Goal: Communication & Community: Answer question/provide support

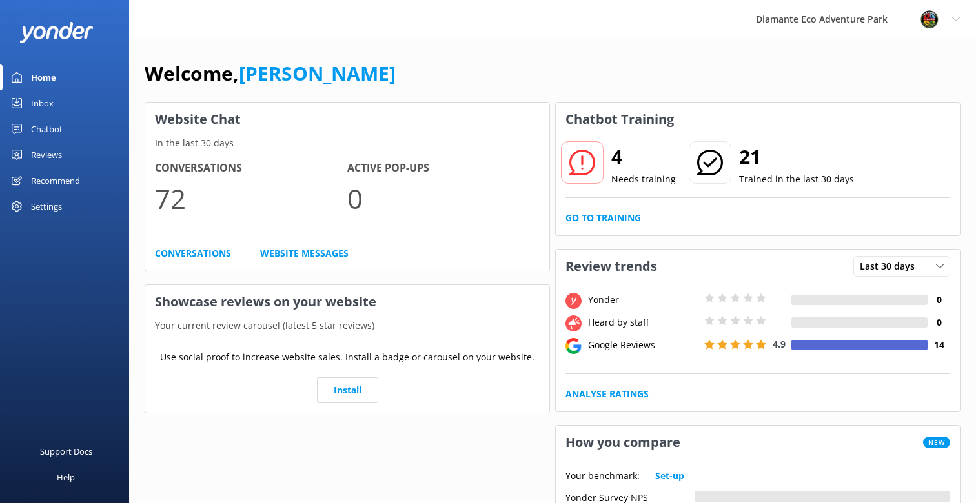
click at [598, 216] on link "Go to Training" at bounding box center [603, 218] width 76 height 14
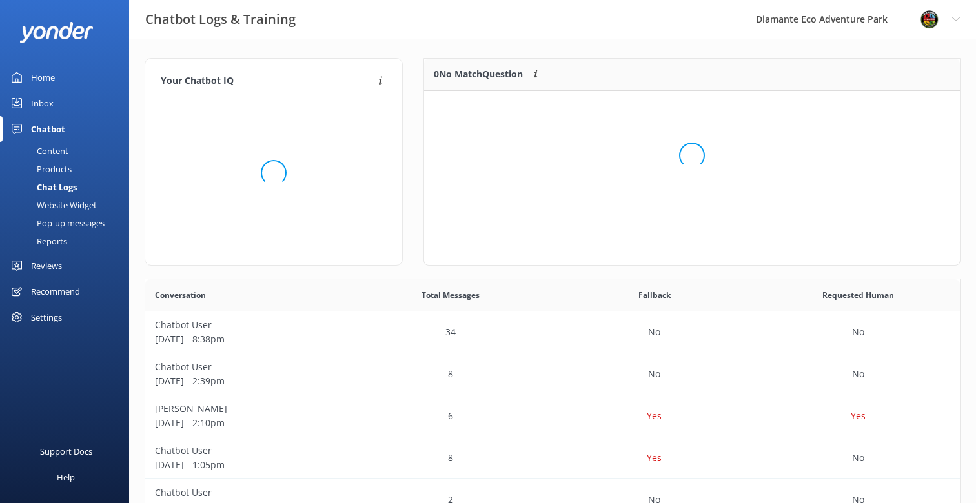
scroll to position [162, 536]
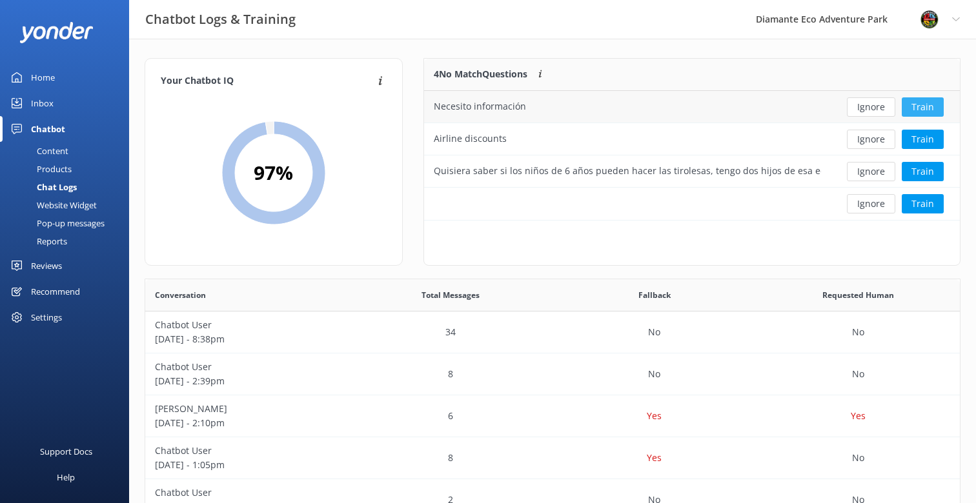
click at [927, 106] on button "Train" at bounding box center [923, 106] width 42 height 19
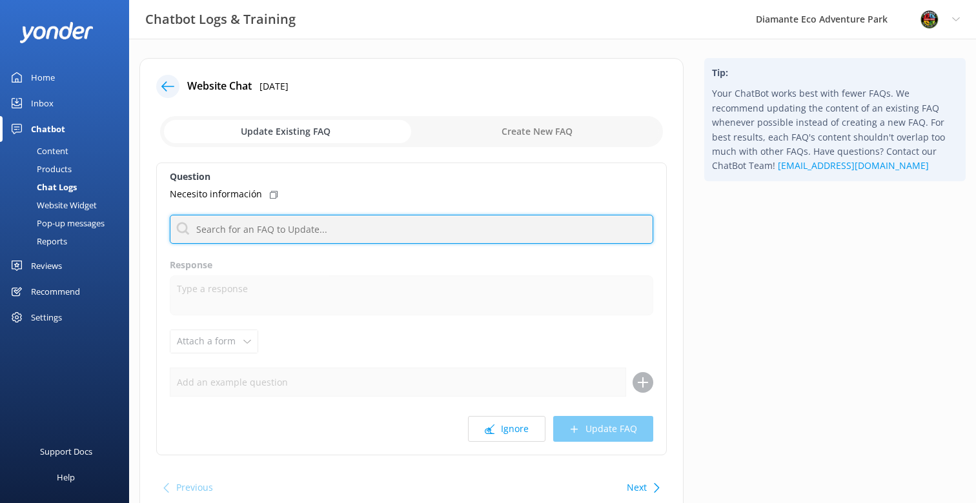
click at [217, 232] on input "text" at bounding box center [411, 229] width 483 height 29
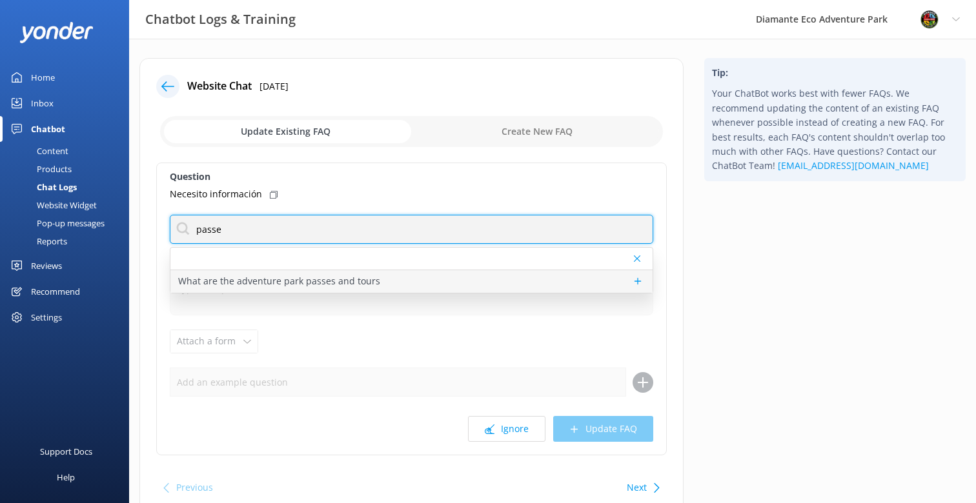
type input "passe"
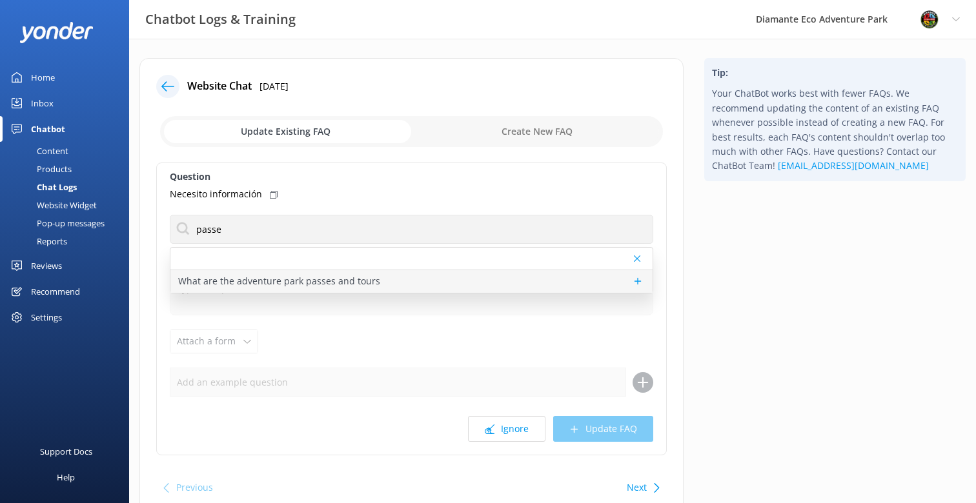
click at [325, 287] on p "What are the adventure park passes and tours" at bounding box center [279, 281] width 202 height 14
type textarea "We offer a range of passes and tours including ziplining, ATV rides, horseback …"
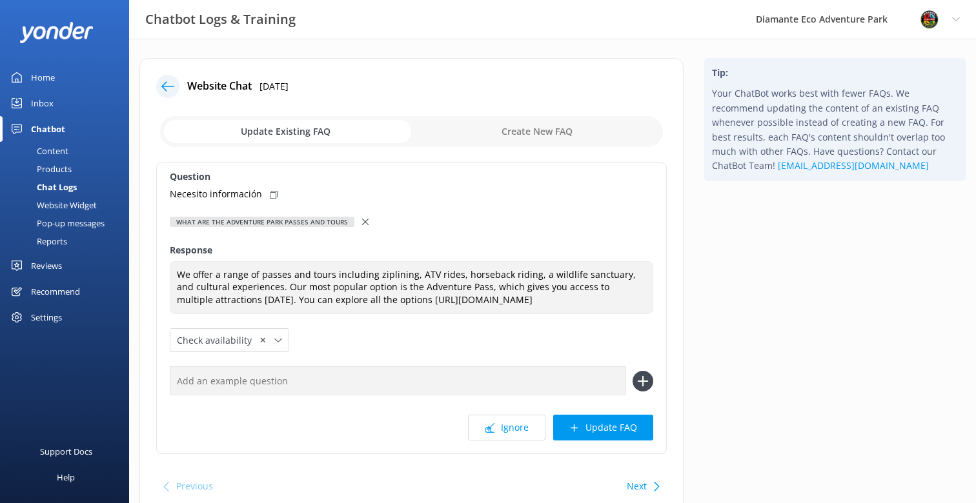
scroll to position [55, 0]
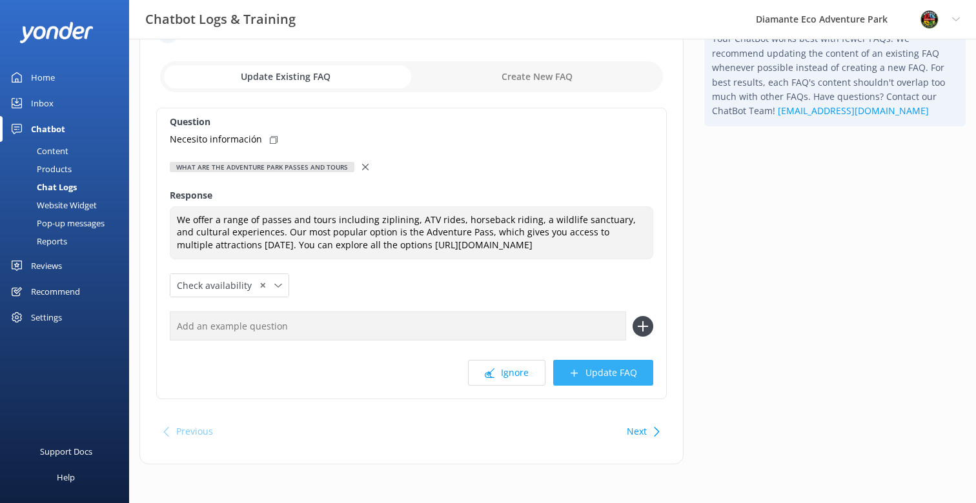
click at [616, 376] on button "Update FAQ" at bounding box center [603, 373] width 100 height 26
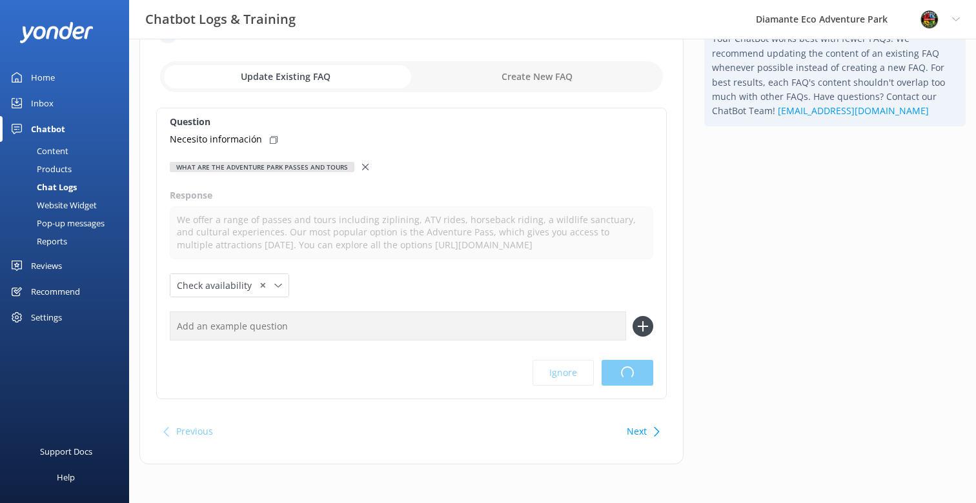
scroll to position [0, 0]
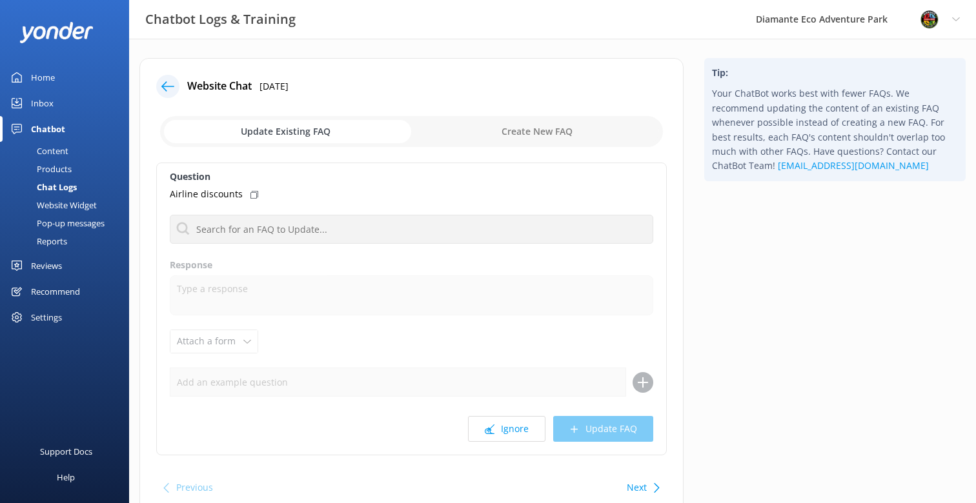
click at [165, 86] on use at bounding box center [167, 86] width 13 height 10
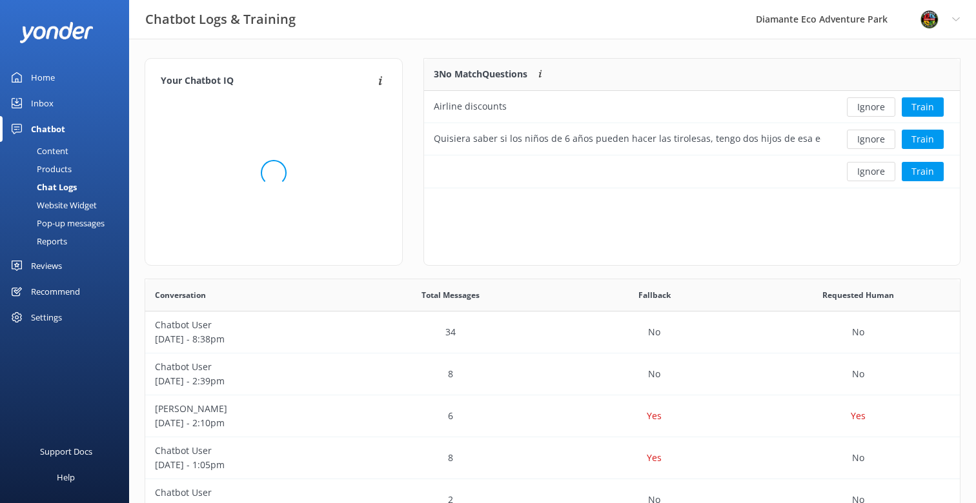
scroll to position [130, 536]
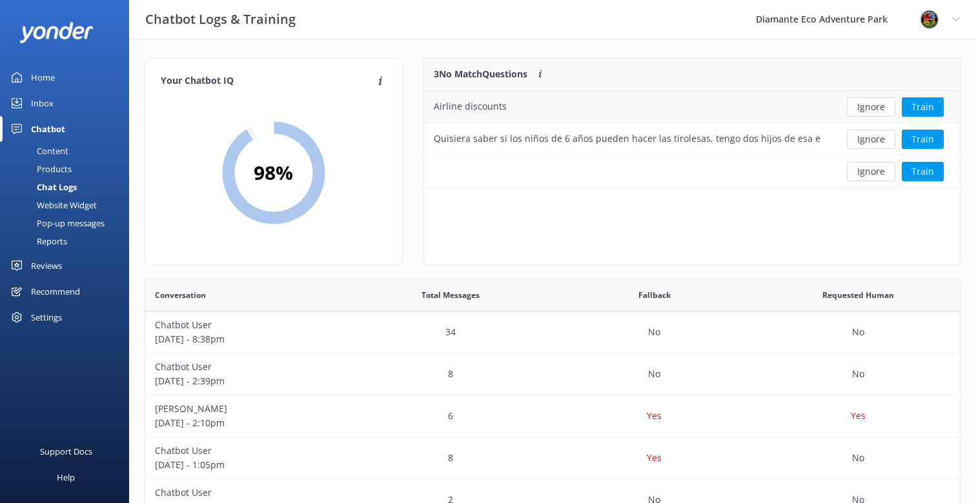
click at [466, 107] on div "Airline discounts" at bounding box center [470, 106] width 73 height 14
click at [927, 108] on button "Train" at bounding box center [923, 106] width 42 height 19
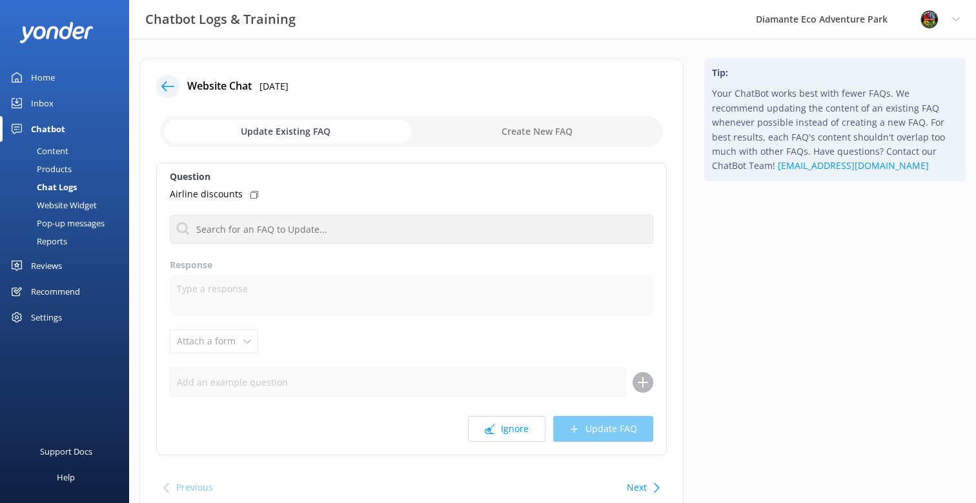
scroll to position [56, 0]
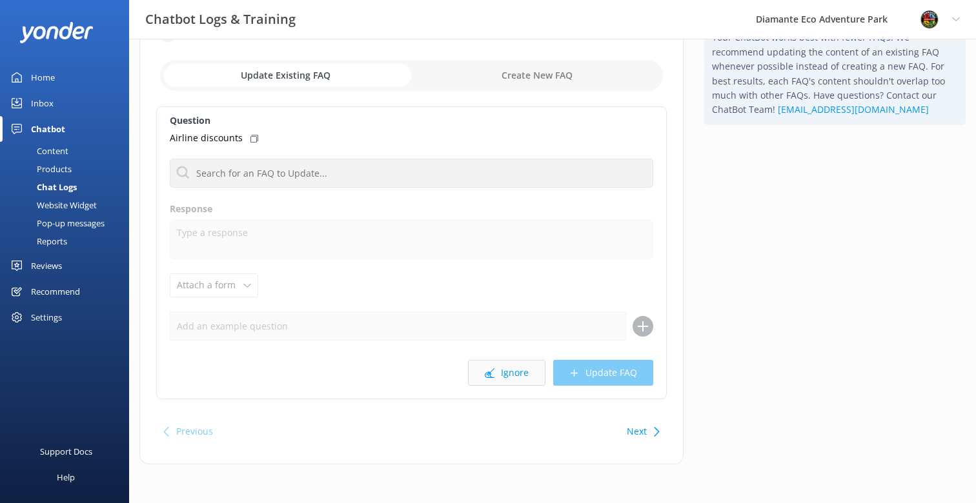
click at [521, 372] on button "Ignore" at bounding box center [506, 373] width 77 height 26
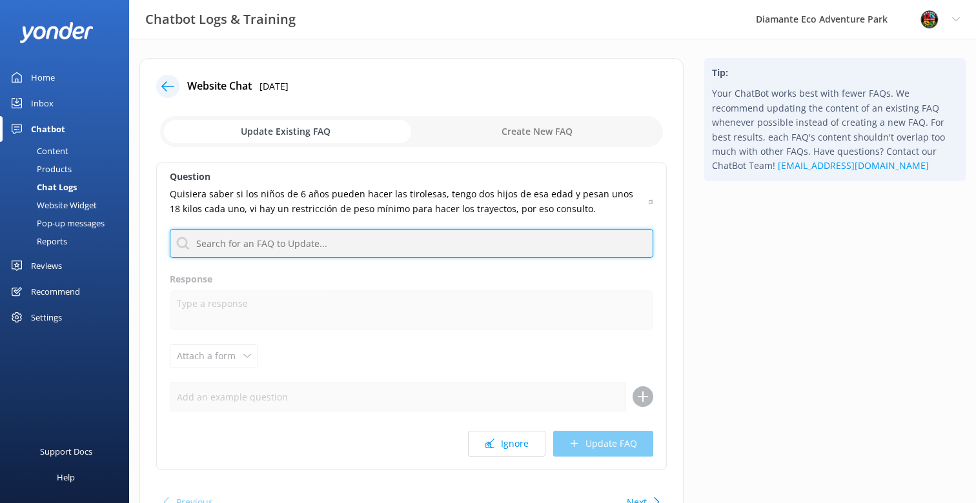
click at [310, 237] on input "text" at bounding box center [411, 243] width 483 height 29
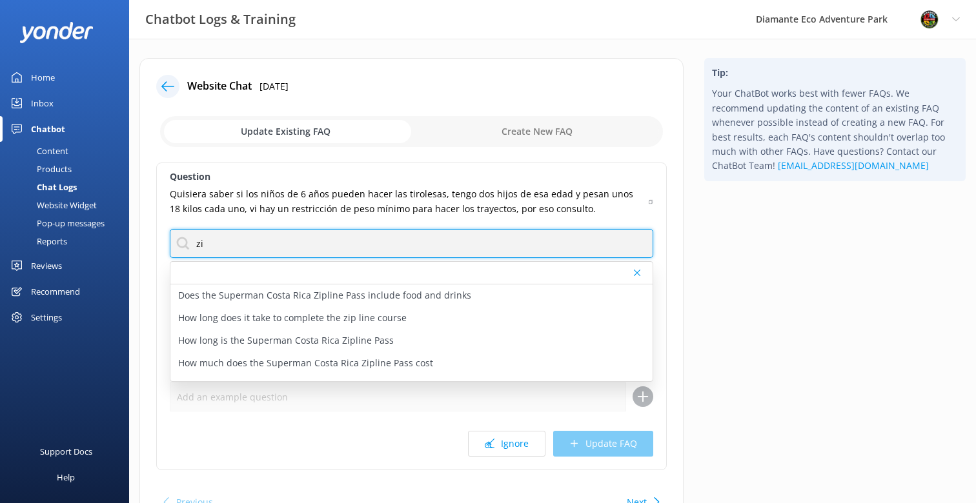
type input "z"
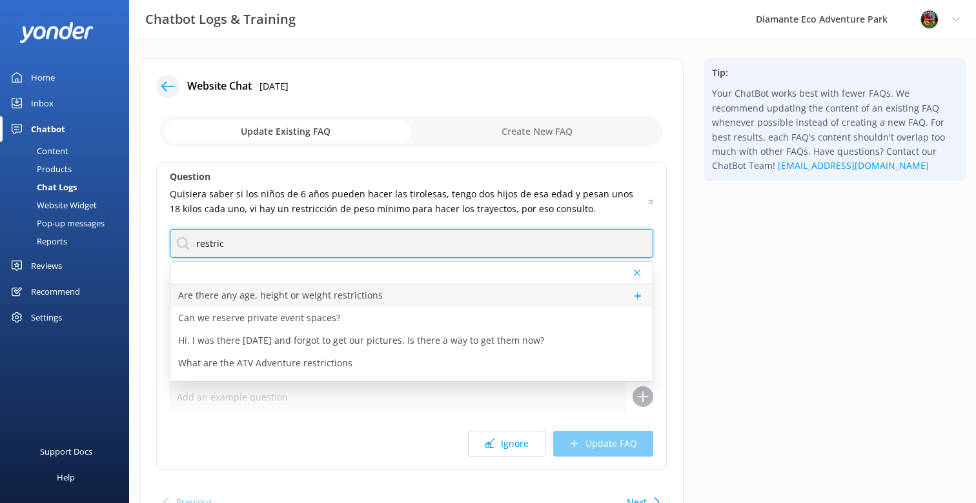
type input "restric"
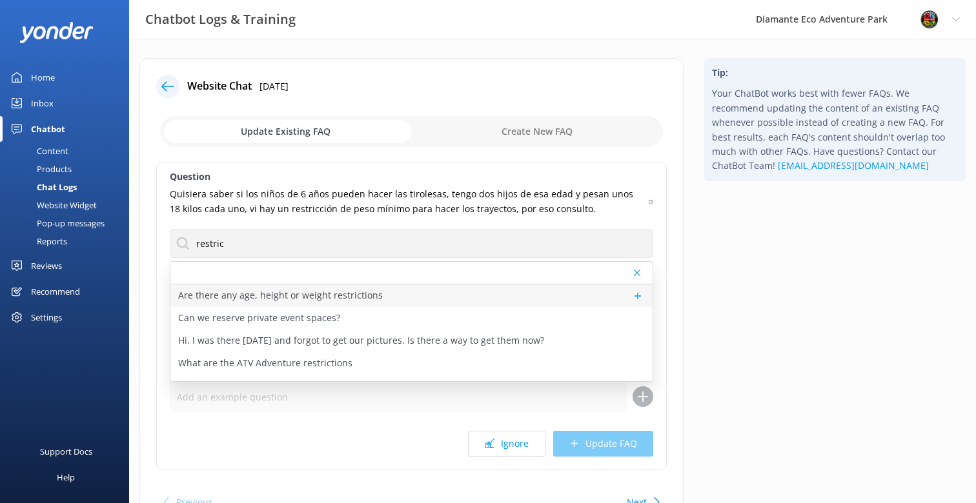
click at [334, 296] on p "Are there any age, height or weight restrictions" at bounding box center [280, 295] width 205 height 14
type textarea "Guests must weigh at least 60 lbs (30 kg) and no more than 280 lbs (130 kg) to …"
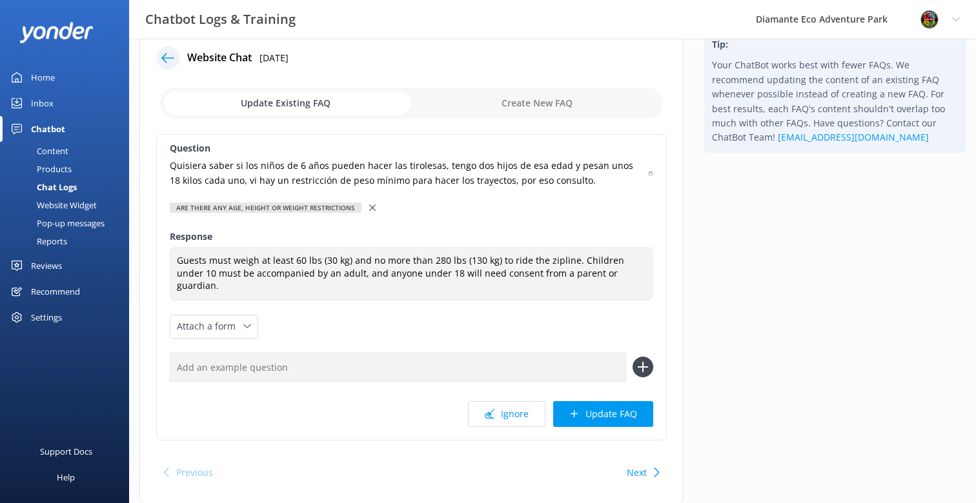
scroll to position [37, 0]
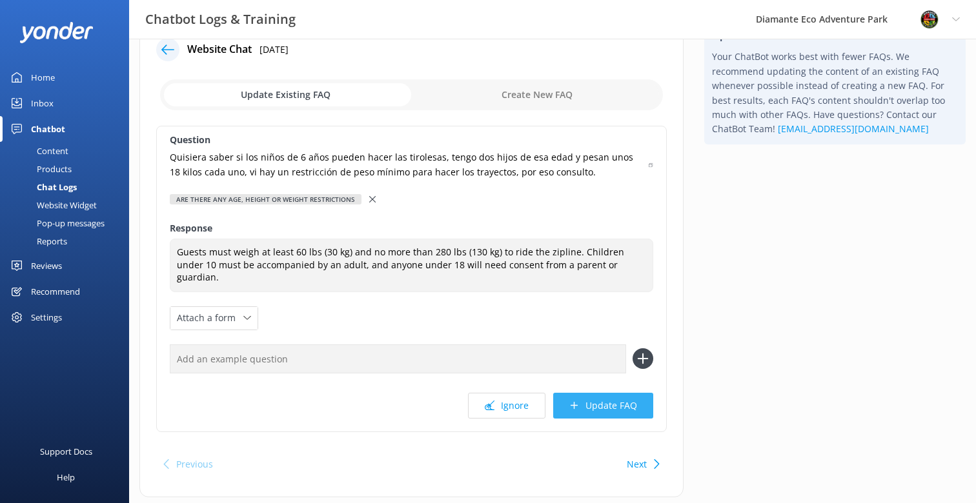
click at [605, 394] on button "Update FAQ" at bounding box center [603, 406] width 100 height 26
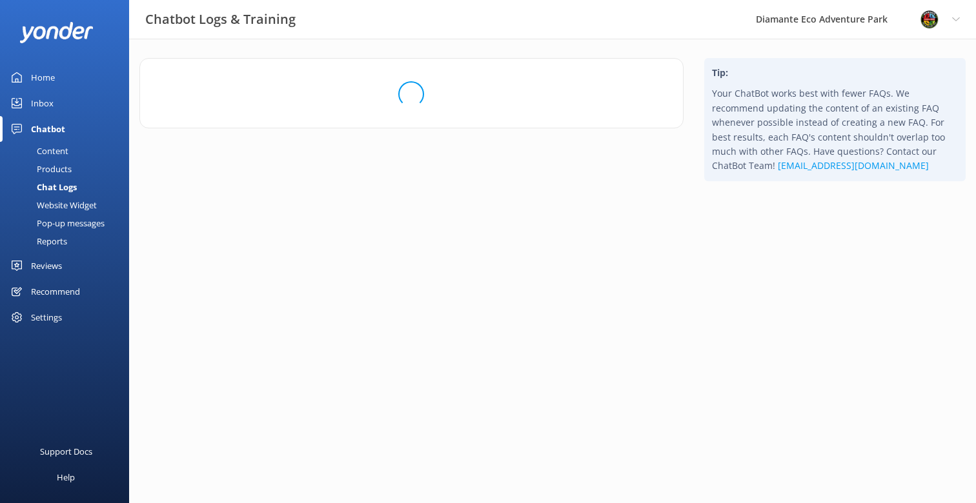
scroll to position [0, 0]
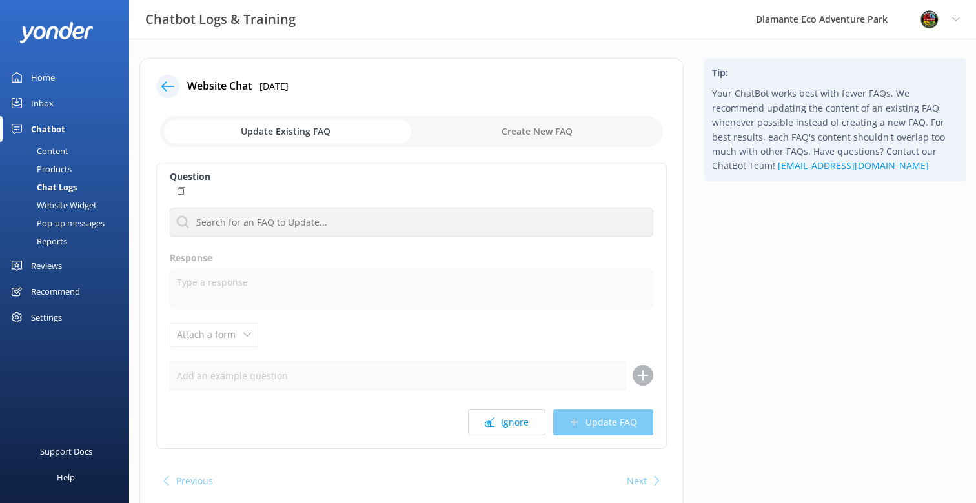
click at [63, 150] on div "Content" at bounding box center [38, 151] width 61 height 18
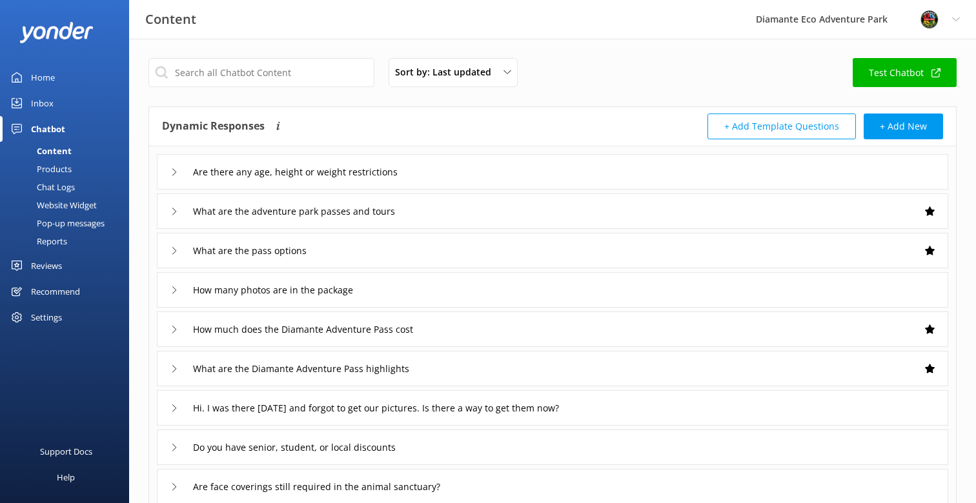
click at [38, 104] on div "Inbox" at bounding box center [42, 103] width 23 height 26
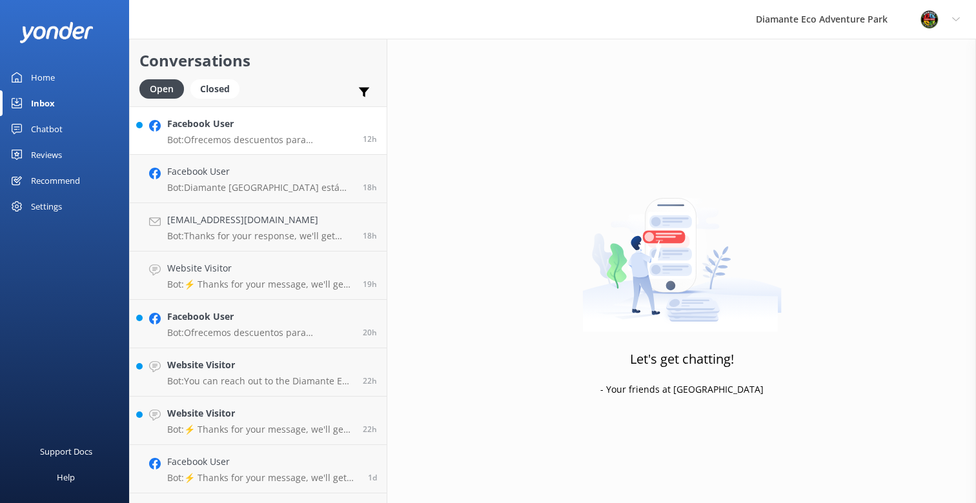
click at [218, 135] on p "Bot: Ofrecemos descuentos para residentes de Costa Rica. Se requiere una identi…" at bounding box center [260, 140] width 186 height 12
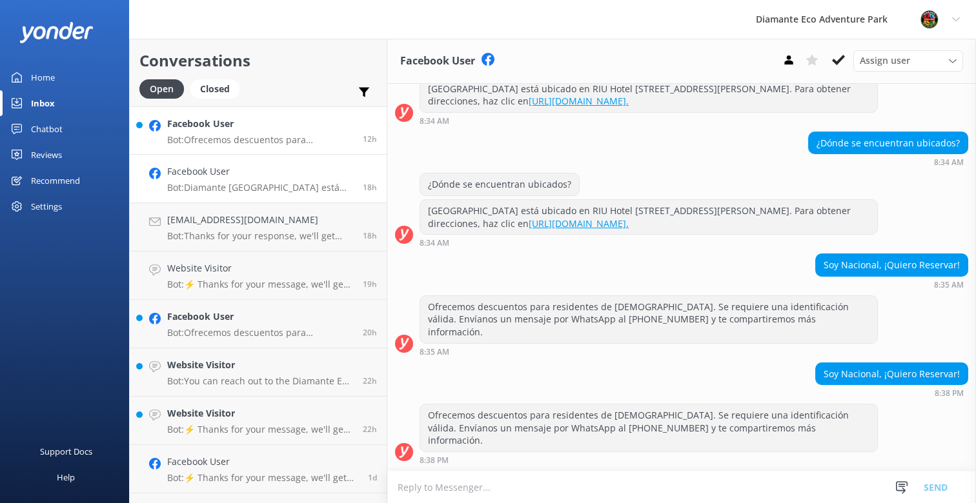
scroll to position [1656, 0]
click at [205, 190] on p "Bot: Diamante Eco Adventure Park está abierto al público los siete días de la s…" at bounding box center [260, 188] width 186 height 12
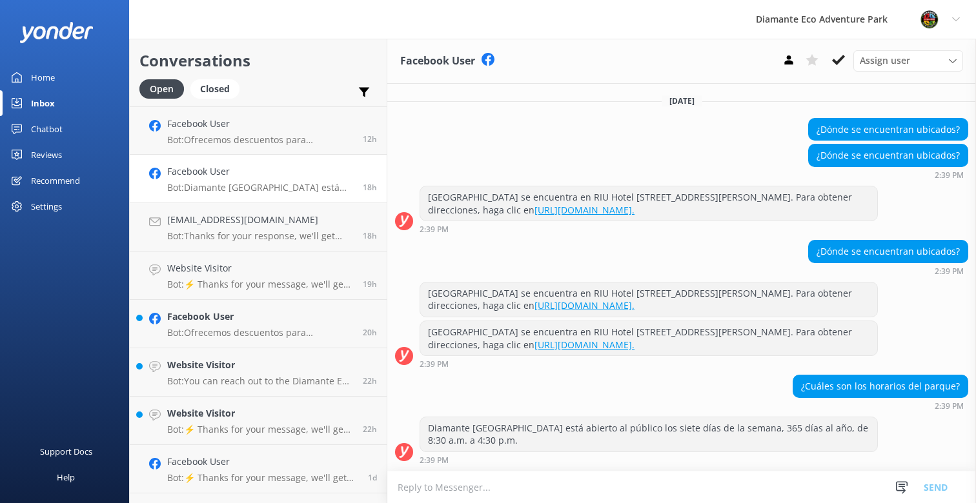
scroll to position [37, 0]
click at [230, 221] on h4 "Bboswell024@gmail.com" at bounding box center [260, 220] width 186 height 14
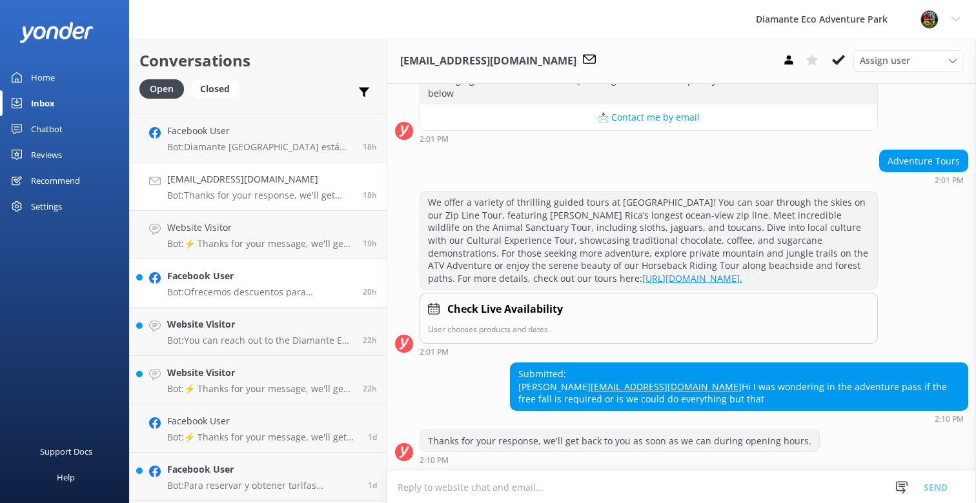
scroll to position [48, 0]
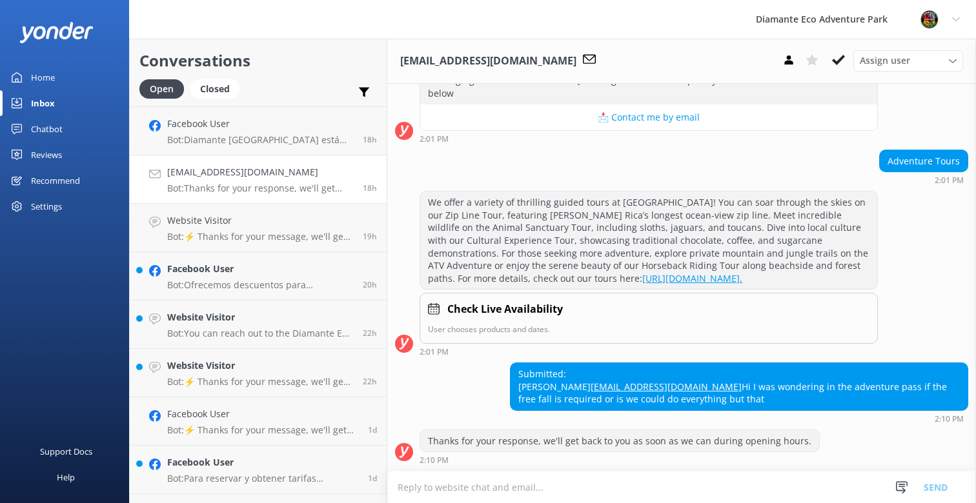
click at [447, 493] on textarea at bounding box center [681, 488] width 589 height 32
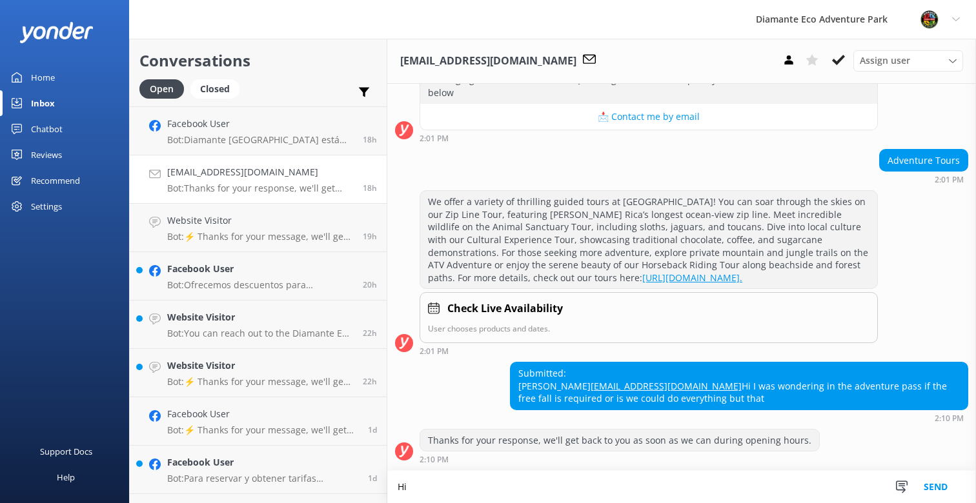
scroll to position [211, 0]
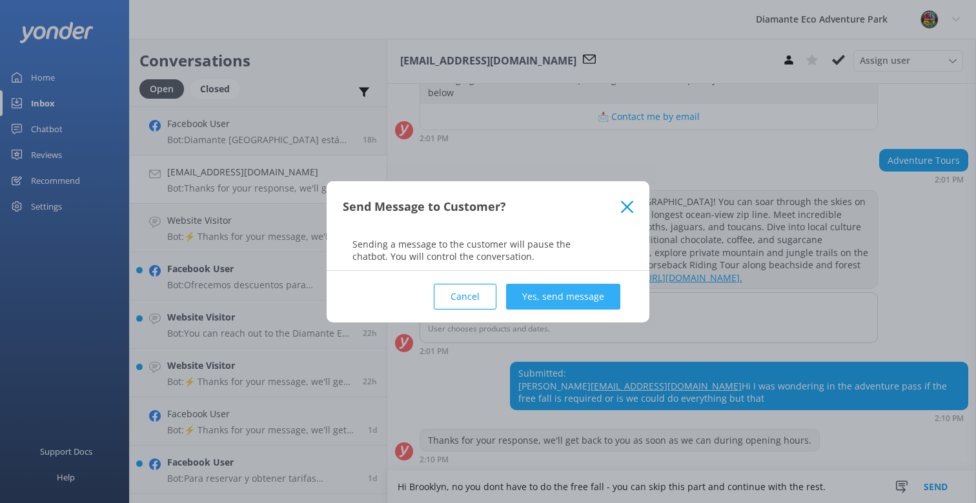
type textarea "Hi Brooklyn, no you dont have to do the free fall - you can skip this part and …"
click at [533, 300] on button "Yes, send message" at bounding box center [563, 297] width 114 height 26
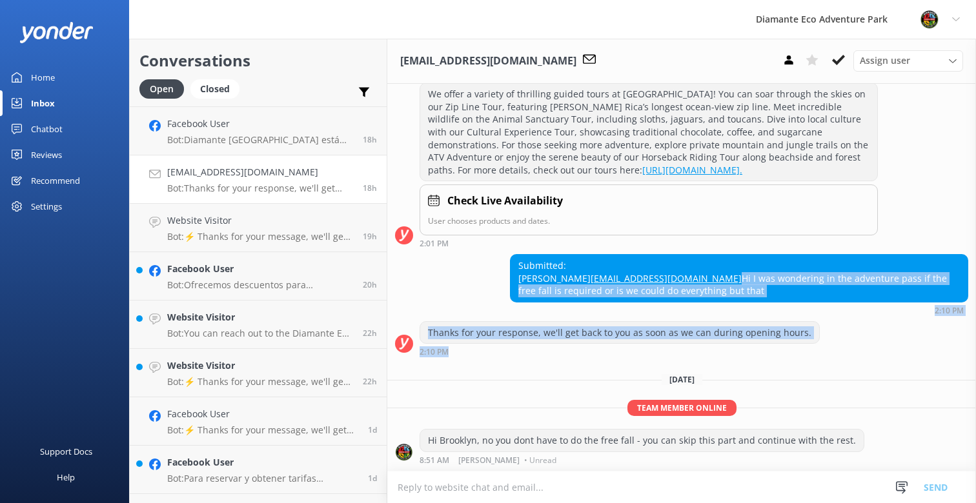
scroll to position [318, 0]
drag, startPoint x: 647, startPoint y: 387, endPoint x: 514, endPoint y: 377, distance: 133.9
click at [514, 377] on div "Yesterday Hi there! 👋 Welcome to Diamante Eco Adventure Park. I’m here to help …" at bounding box center [681, 124] width 589 height 694
click at [507, 385] on div "Today" at bounding box center [681, 379] width 589 height 14
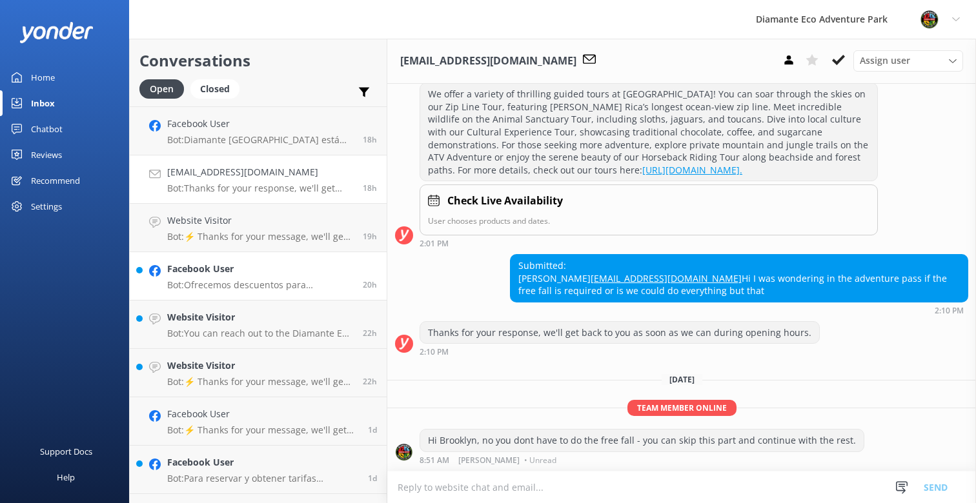
click at [208, 275] on h4 "Facebook User" at bounding box center [260, 269] width 186 height 14
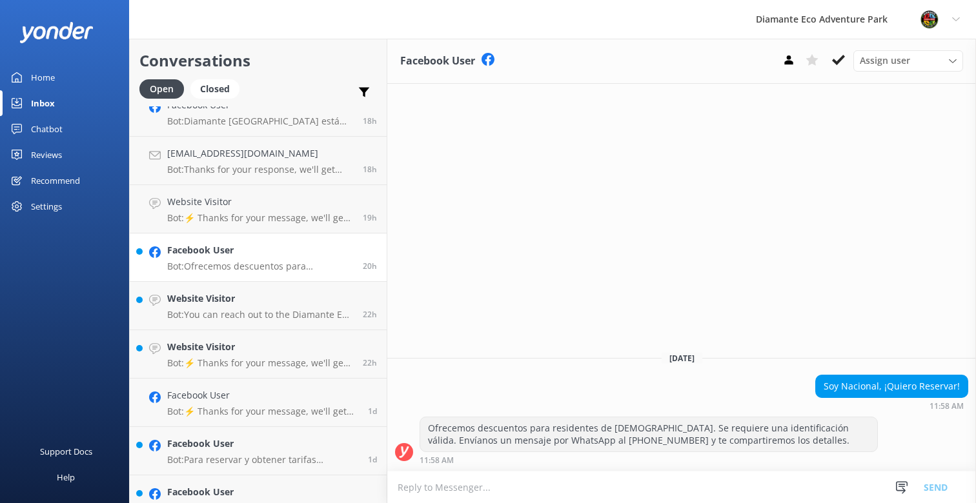
scroll to position [76, 0]
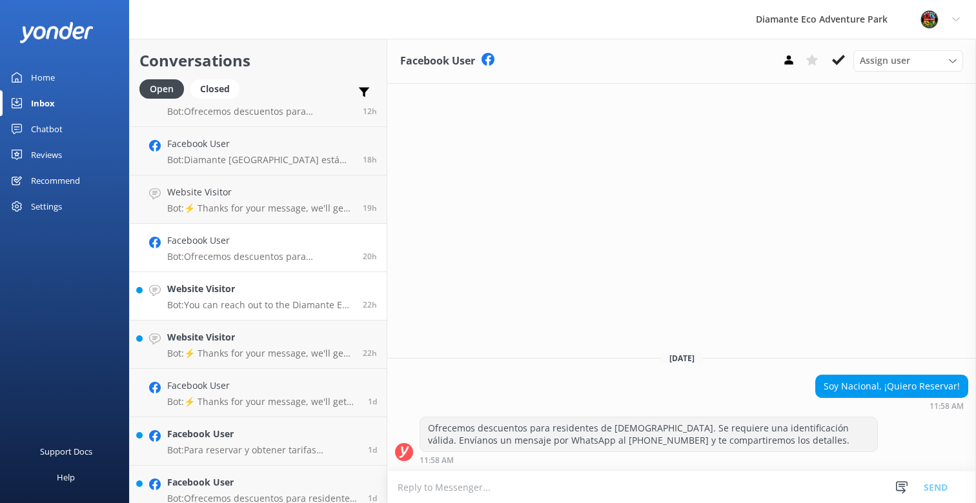
click at [209, 291] on h4 "Website Visitor" at bounding box center [260, 289] width 186 height 14
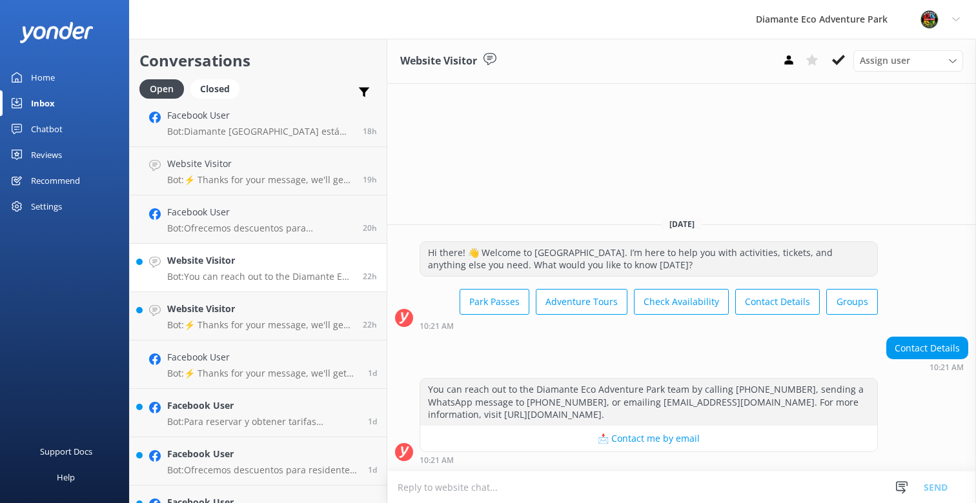
scroll to position [110, 0]
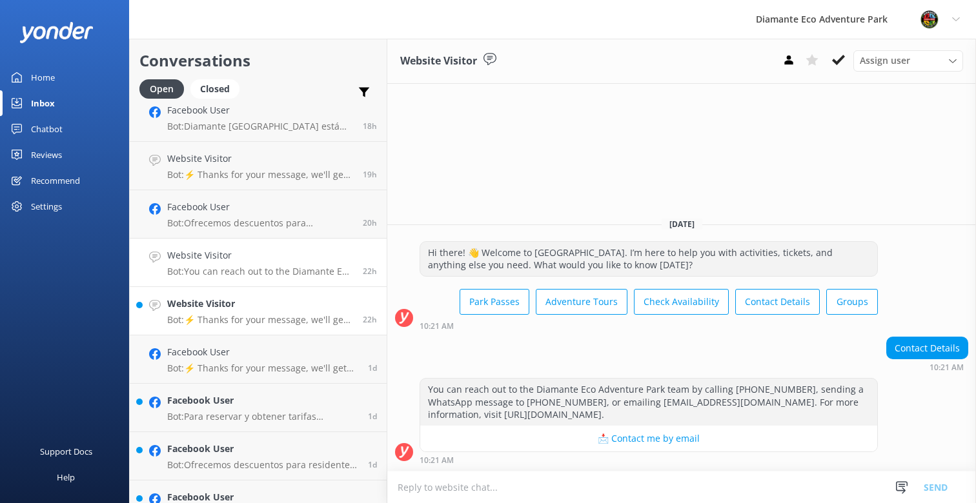
click at [195, 317] on p "Bot: ⚡ Thanks for your message, we'll get back to you as soon as we can. You're…" at bounding box center [260, 320] width 186 height 12
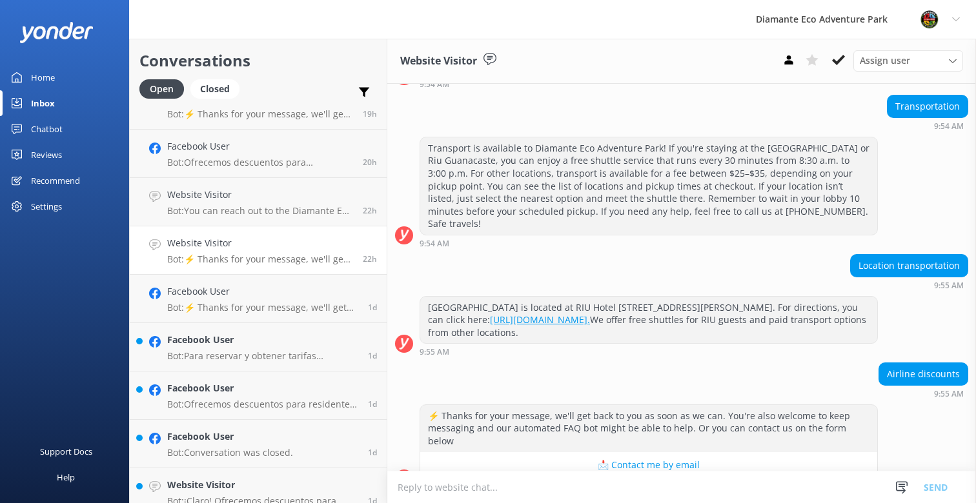
scroll to position [173, 0]
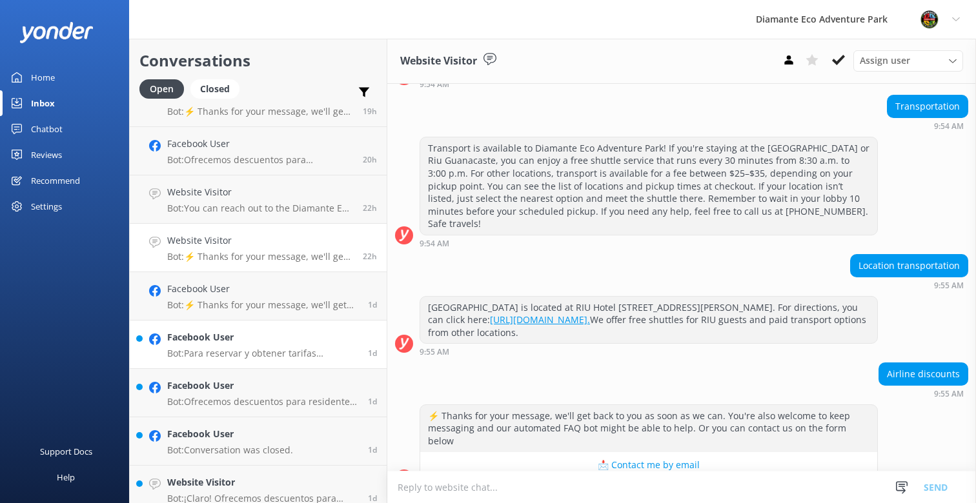
click at [235, 355] on p "Bot: Para reservar y obtener tarifas especiales para nacionales, por favor escr…" at bounding box center [262, 354] width 191 height 12
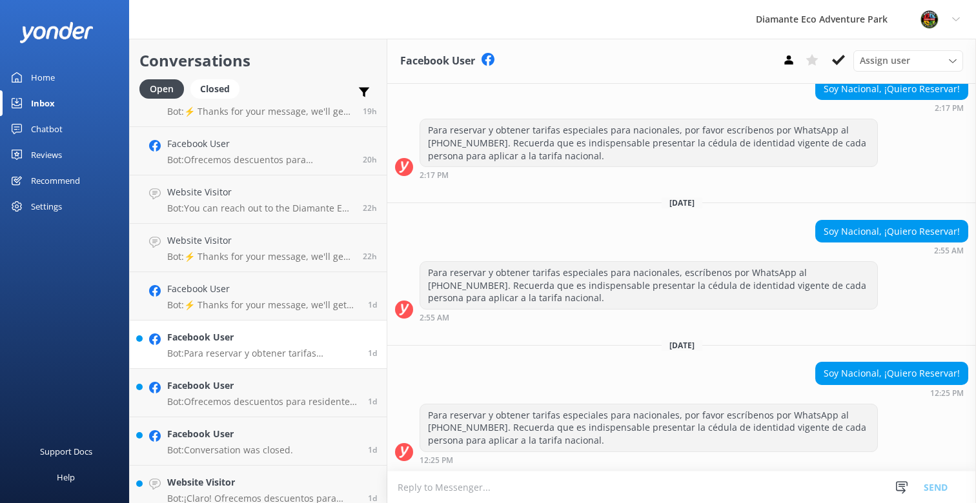
scroll to position [875, 0]
click at [252, 304] on p "Bot: ⚡ Thanks for your message, we'll get back to you as soon as we can. You're…" at bounding box center [262, 305] width 191 height 12
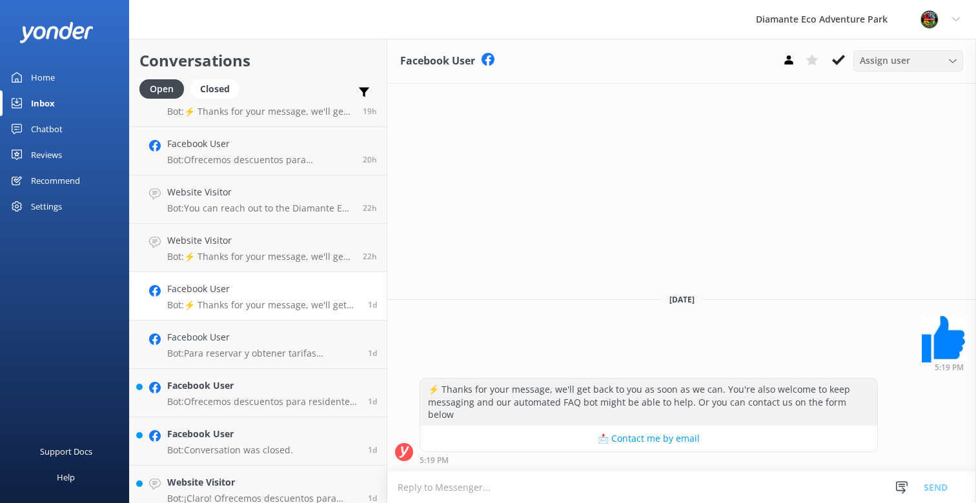
click at [938, 58] on div "Assign user" at bounding box center [907, 61] width 103 height 14
click at [838, 62] on use at bounding box center [838, 60] width 13 height 10
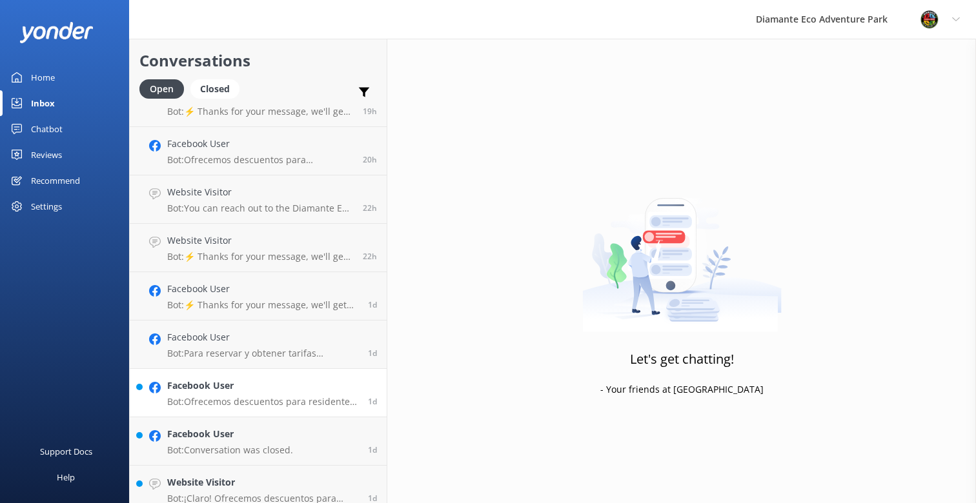
click at [272, 392] on h4 "Facebook User" at bounding box center [262, 386] width 191 height 14
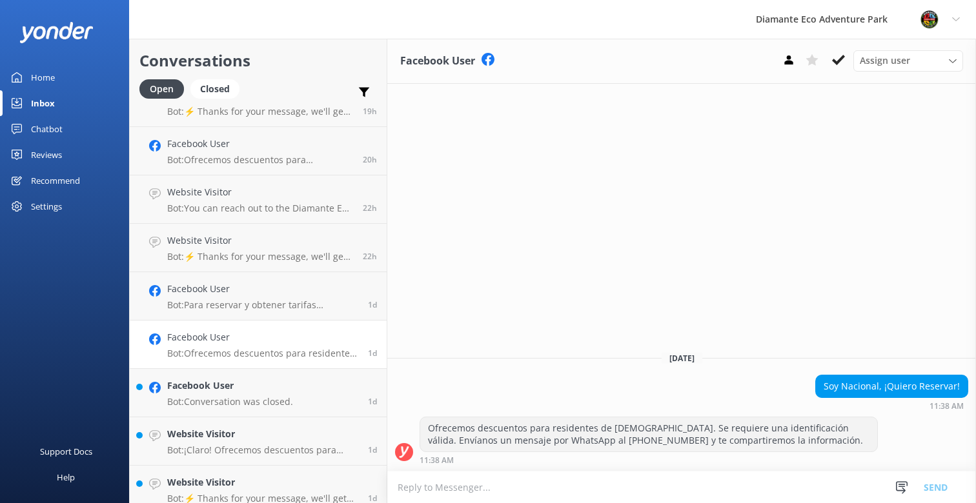
click at [218, 347] on div "Facebook User Bot: Ofrecemos descuentos para residentes de Costa Rica. Se requi…" at bounding box center [262, 344] width 191 height 28
click at [211, 386] on h4 "Facebook User" at bounding box center [230, 386] width 126 height 14
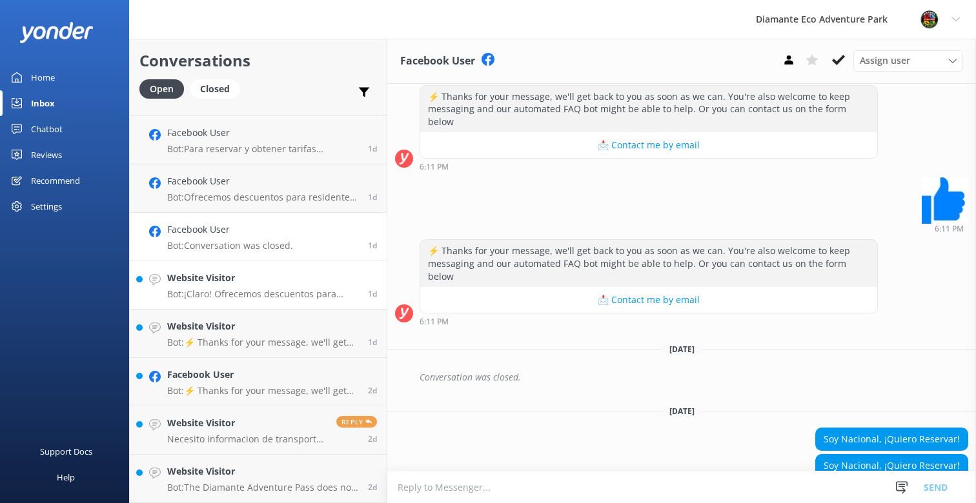
scroll to position [330, 0]
click at [238, 285] on h4 "Website Visitor" at bounding box center [262, 277] width 191 height 14
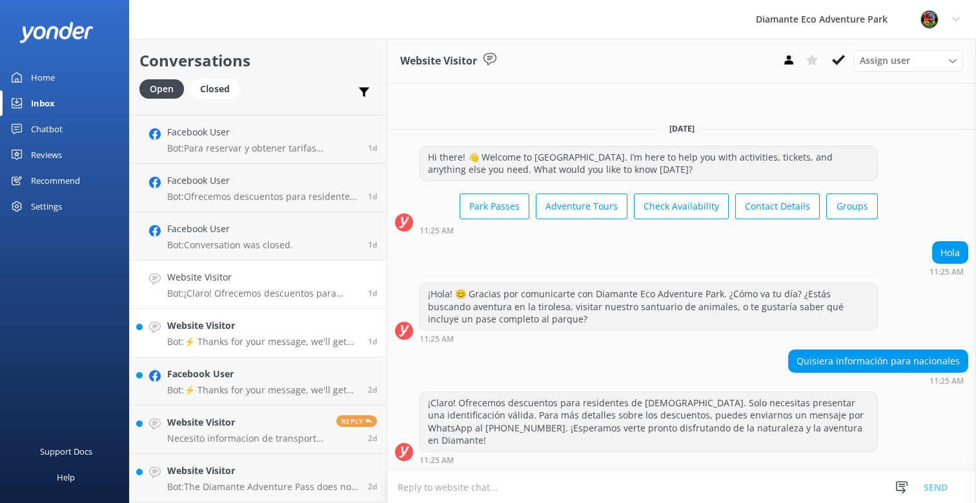
click at [219, 341] on p "Bot: ⚡ Thanks for your message, we'll get back to you as soon as we can. You're…" at bounding box center [262, 342] width 191 height 12
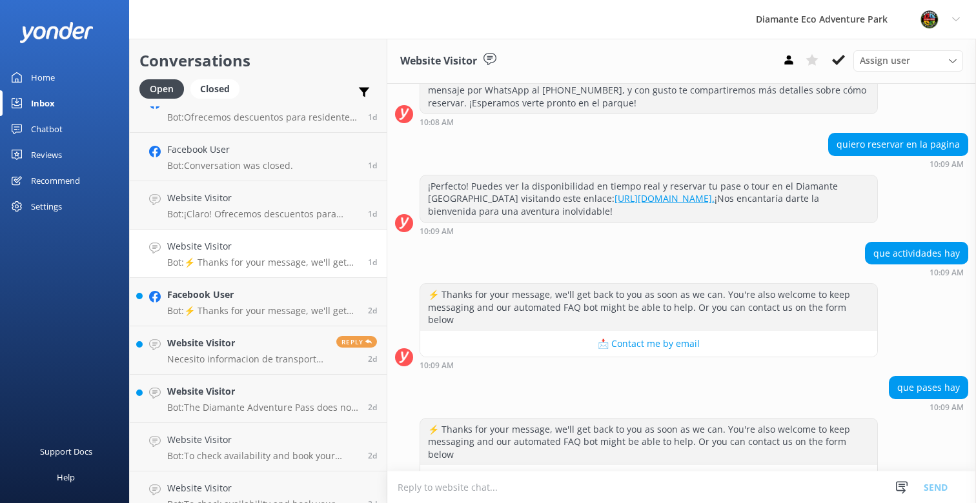
scroll to position [412, 0]
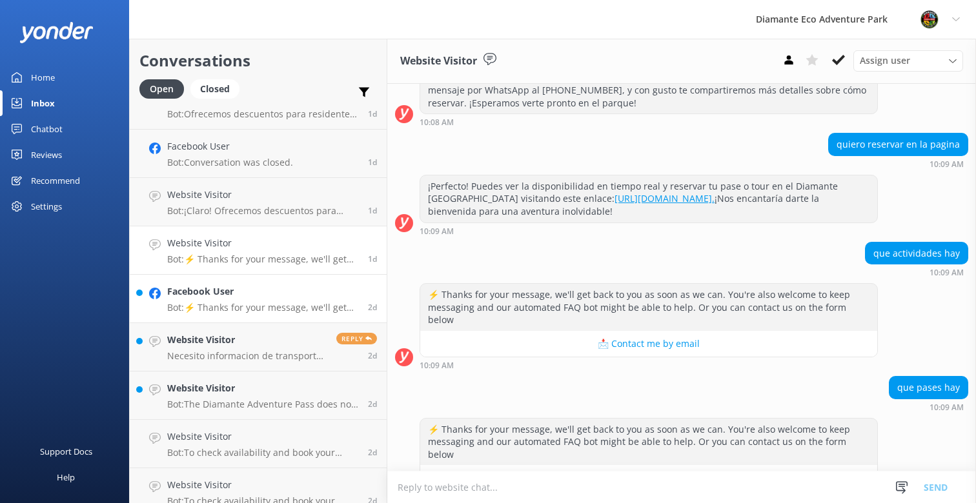
click at [209, 306] on p "Bot: ⚡ Thanks for your message, we'll get back to you as soon as we can. You're…" at bounding box center [262, 308] width 191 height 12
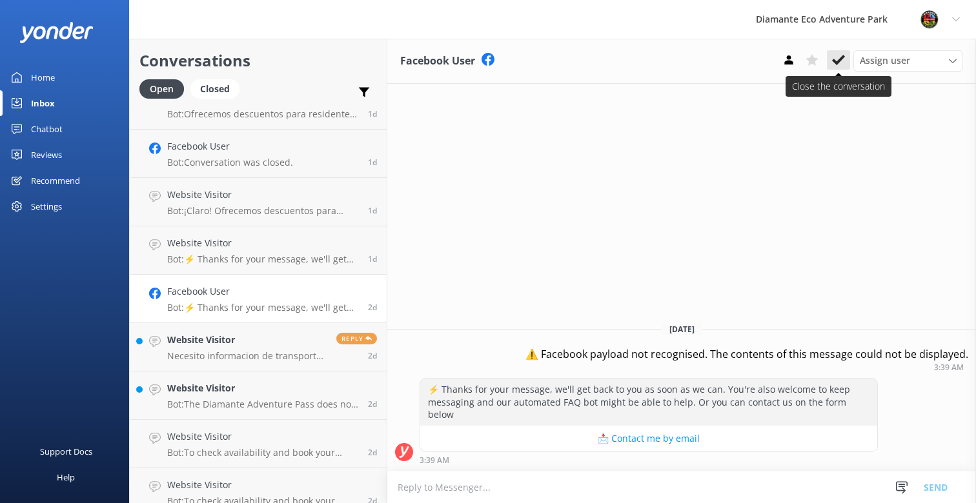
click at [836, 63] on use at bounding box center [838, 60] width 13 height 10
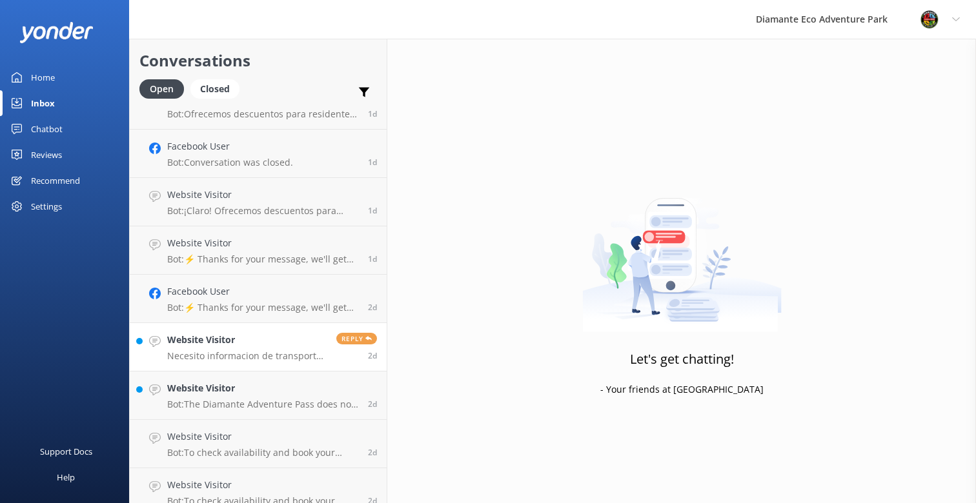
click at [230, 347] on h4 "Website Visitor" at bounding box center [246, 340] width 159 height 14
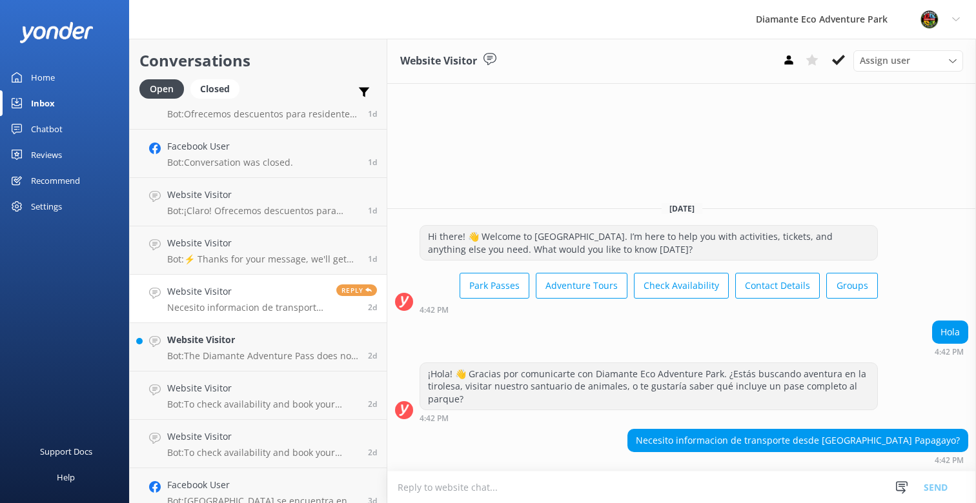
click at [234, 298] on h4 "Website Visitor" at bounding box center [246, 292] width 159 height 14
click at [436, 486] on textarea at bounding box center [681, 488] width 589 height 32
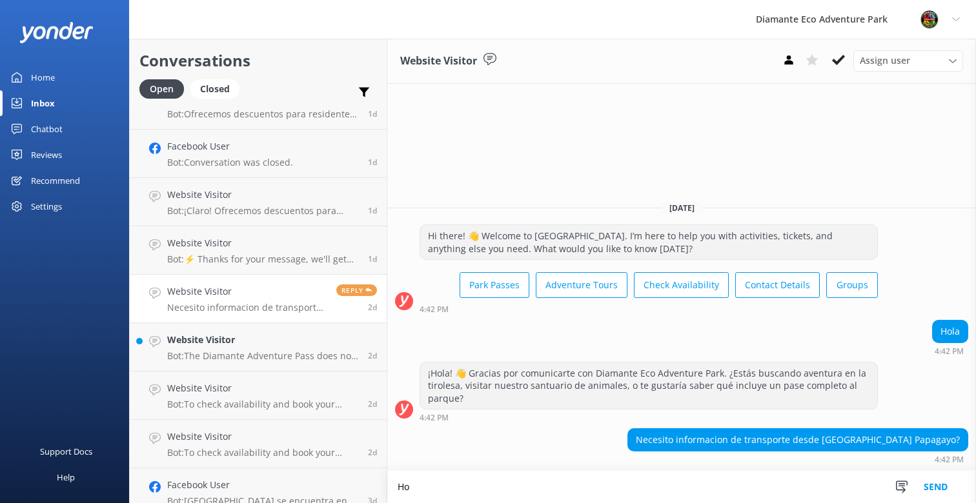
type textarea "H"
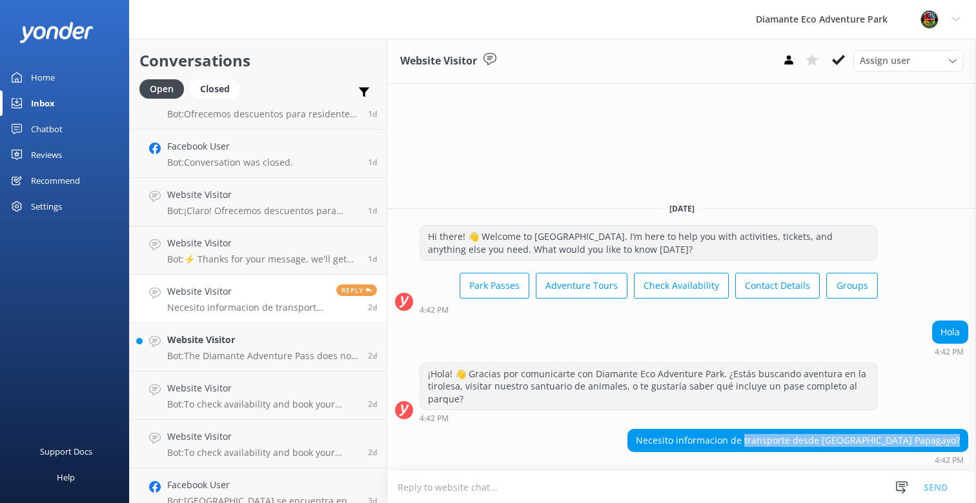
drag, startPoint x: 762, startPoint y: 441, endPoint x: 963, endPoint y: 439, distance: 200.7
click at [963, 439] on div "Necesito informacion de transporte desde Nekajui Peninsula Papagayo?" at bounding box center [797, 441] width 339 height 22
click at [216, 343] on h4 "Website Visitor" at bounding box center [262, 340] width 191 height 14
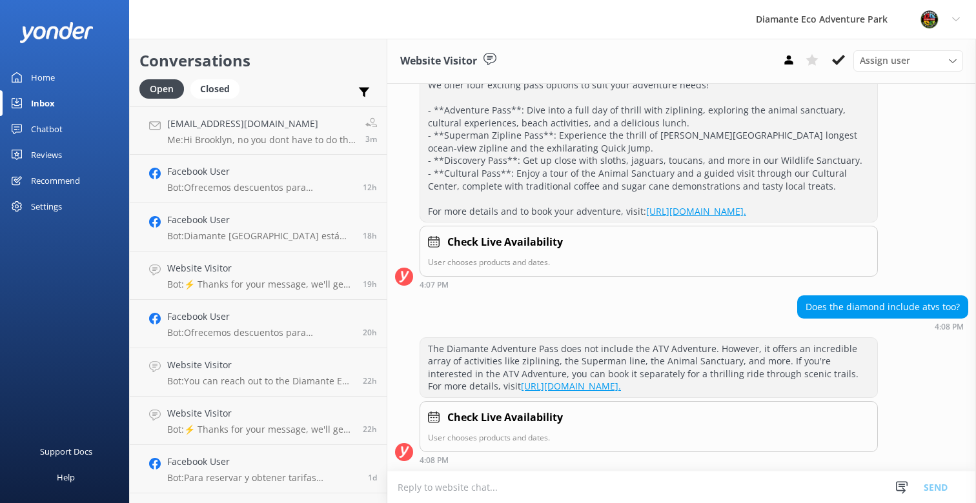
click at [41, 125] on div "Chatbot" at bounding box center [47, 129] width 32 height 26
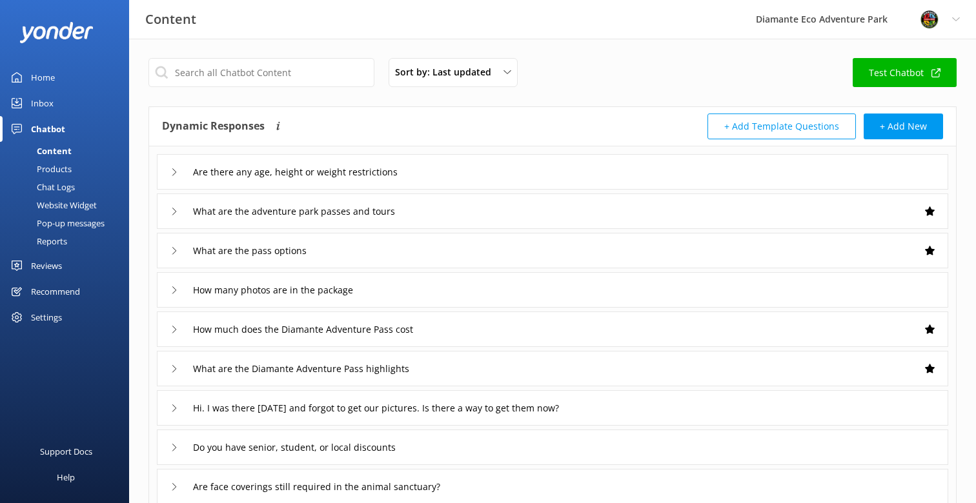
click at [54, 152] on div "Content" at bounding box center [40, 151] width 64 height 18
click at [290, 73] on input "text" at bounding box center [261, 72] width 226 height 29
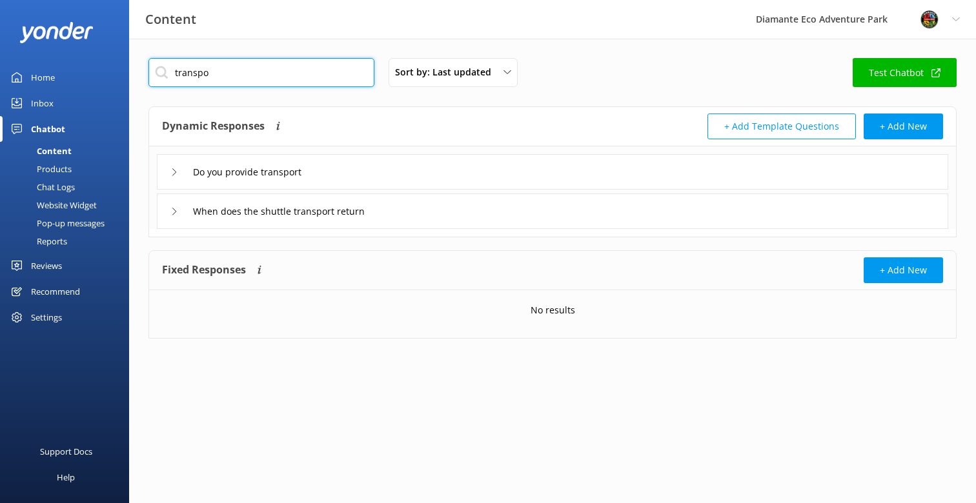
type input "transpo"
click at [172, 174] on icon at bounding box center [174, 172] width 8 height 8
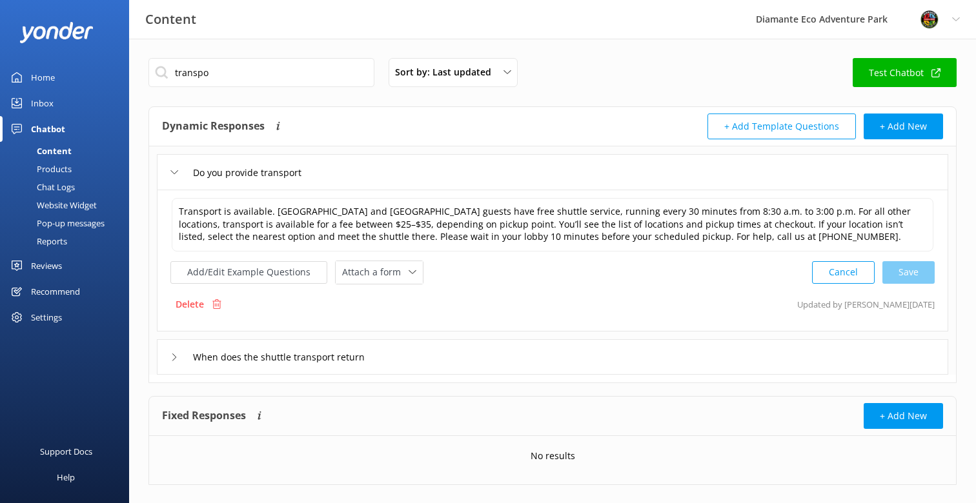
click at [65, 240] on div "Reports" at bounding box center [37, 241] width 59 height 18
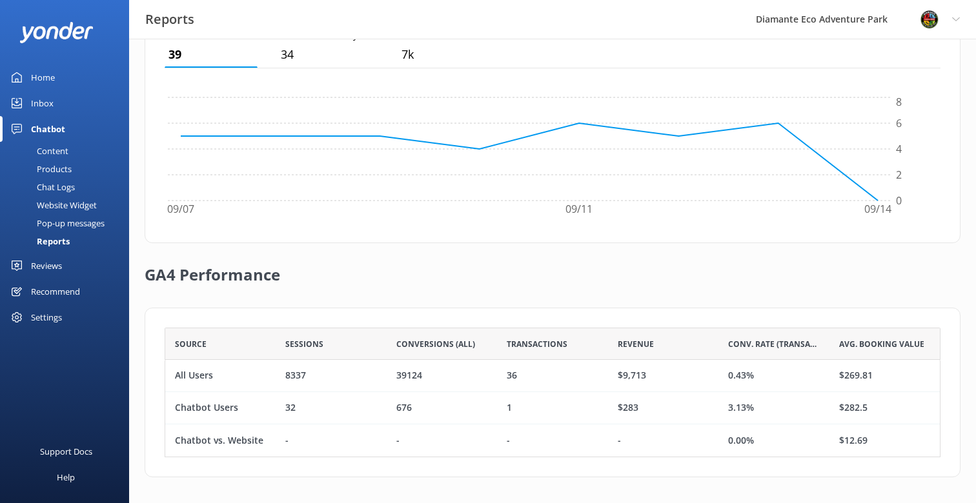
scroll to position [396, 0]
